Goal: Task Accomplishment & Management: Manage account settings

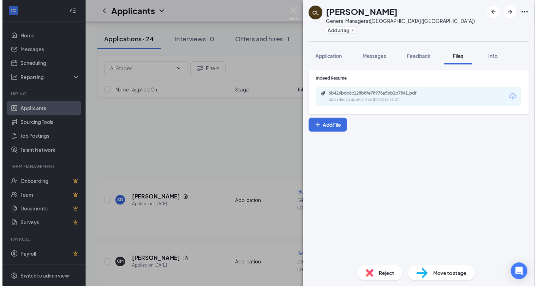
scroll to position [471, 0]
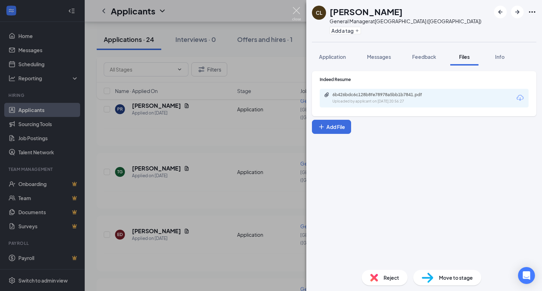
click at [297, 10] on img at bounding box center [296, 14] width 9 height 14
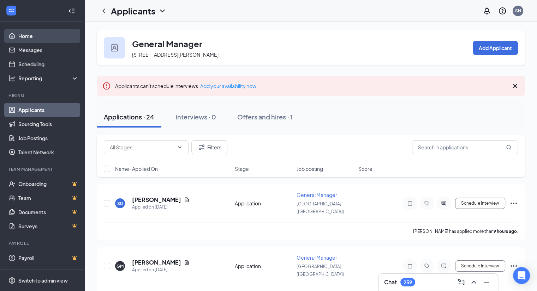
click at [24, 37] on link "Home" at bounding box center [48, 36] width 60 height 14
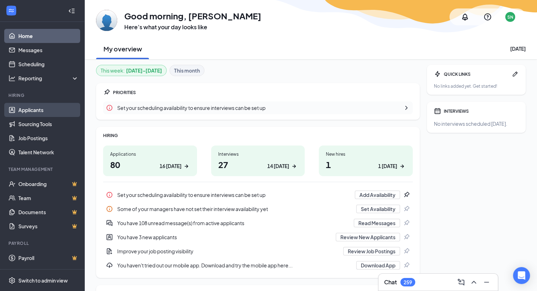
click at [31, 111] on link "Applicants" at bounding box center [48, 110] width 60 height 14
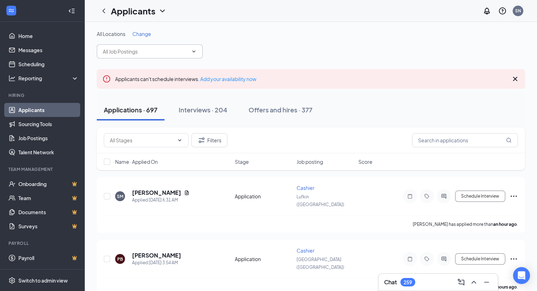
click at [162, 52] on input "text" at bounding box center [145, 52] width 85 height 8
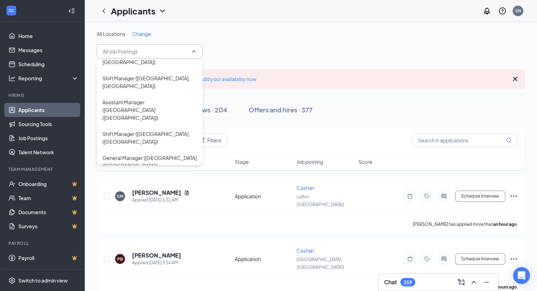
scroll to position [229, 0]
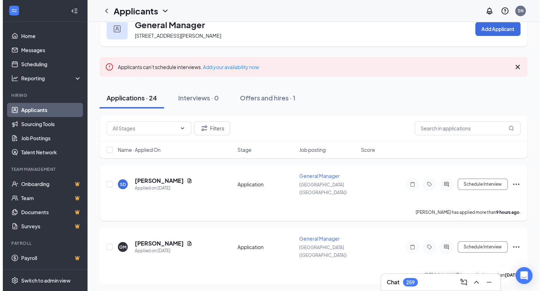
scroll to position [17, 0]
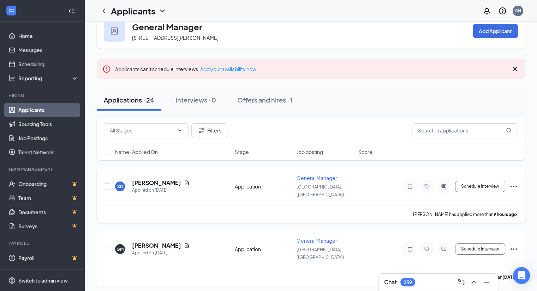
click at [189, 181] on icon "Document" at bounding box center [187, 183] width 6 height 6
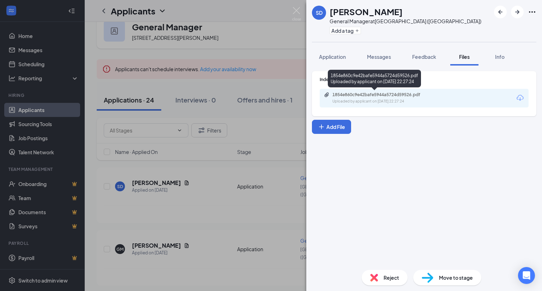
click at [423, 104] on div "Uploaded by applicant on [DATE] 22:27:24" at bounding box center [385, 102] width 106 height 6
